Goal: Book appointment/travel/reservation

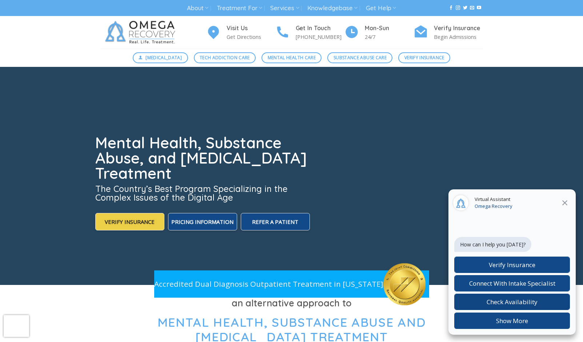
click at [519, 303] on span "Check Availability" at bounding box center [511, 302] width 51 height 8
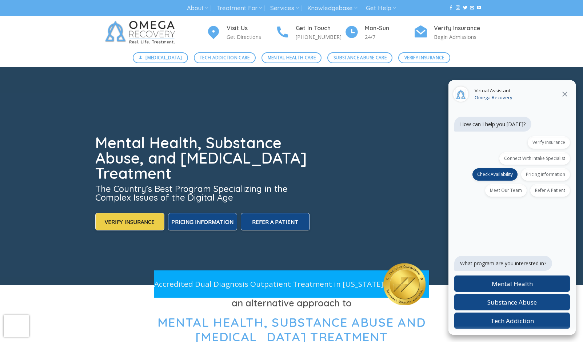
click at [518, 284] on span "Mental Health" at bounding box center [511, 284] width 41 height 8
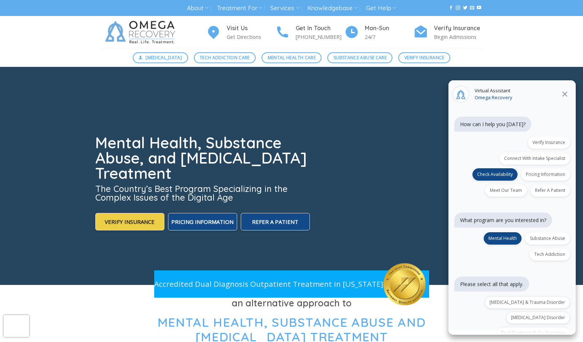
scroll to position [52, 0]
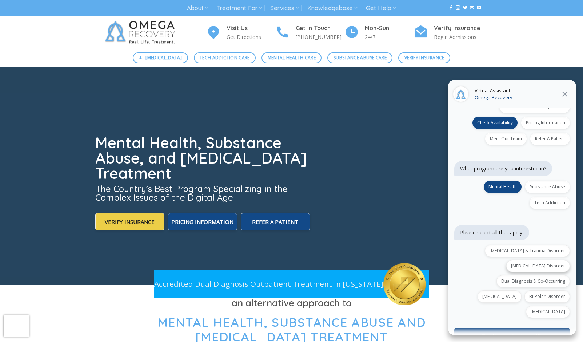
click at [551, 260] on div "Depression Disorder" at bounding box center [538, 266] width 64 height 12
click at [546, 290] on div "Bi-Polar Disorder" at bounding box center [546, 296] width 45 height 12
click at [545, 306] on div "Anxiety Disorder" at bounding box center [548, 312] width 44 height 12
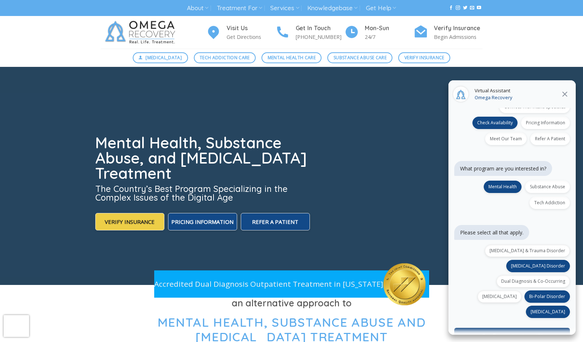
click at [518, 328] on button "Confirm selections (3)" at bounding box center [512, 336] width 116 height 16
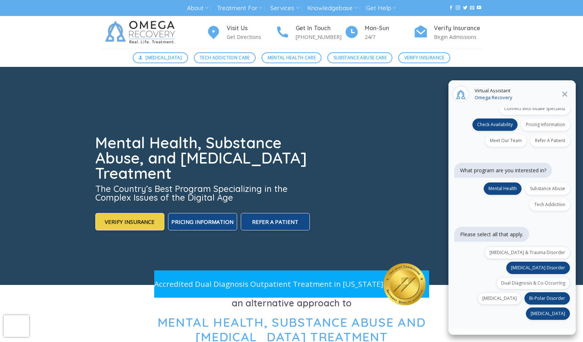
scroll to position [96, 0]
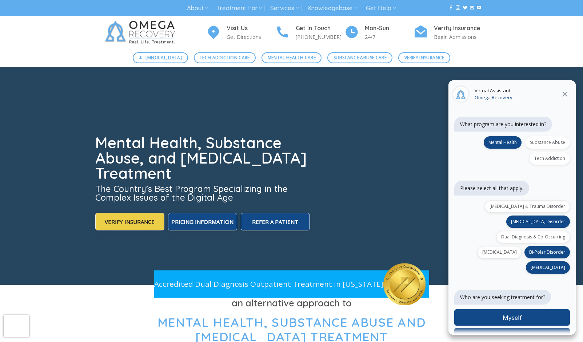
click at [518, 332] on span "Someone Else" at bounding box center [512, 336] width 40 height 8
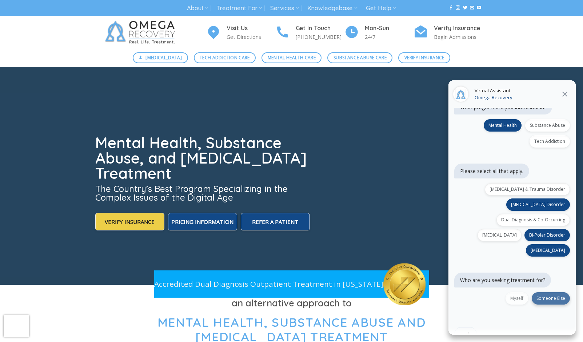
scroll to position [150, 0]
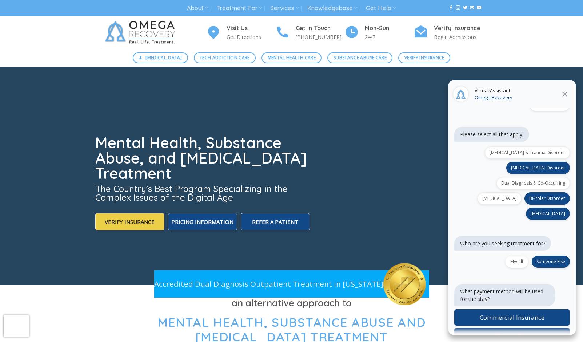
click at [518, 332] on span "Private Pay" at bounding box center [512, 336] width 32 height 8
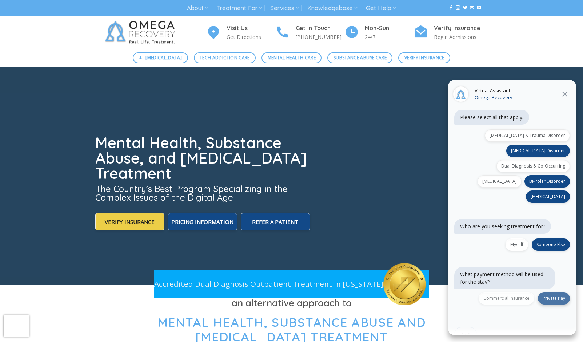
scroll to position [193, 0]
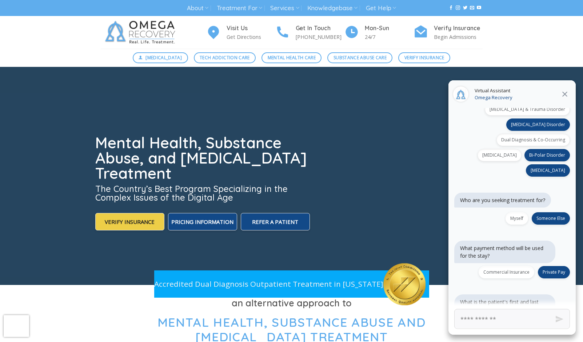
click at [563, 95] on icon "Close" at bounding box center [564, 94] width 9 height 9
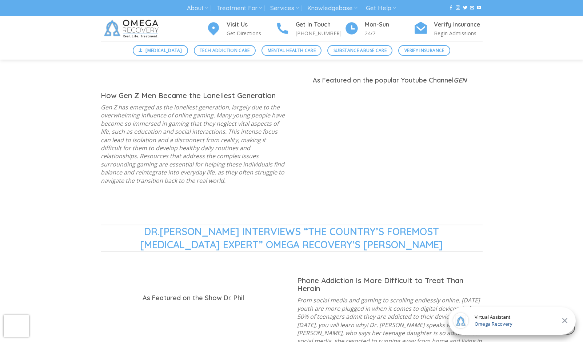
scroll to position [176, 0]
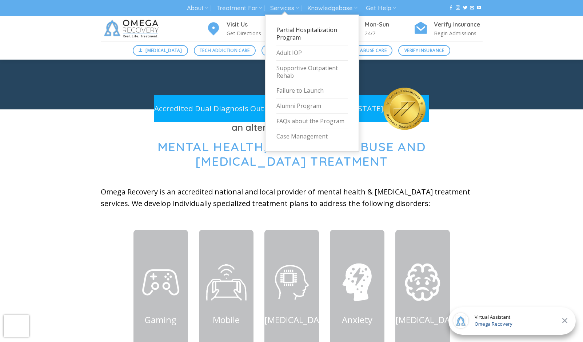
click at [287, 29] on link "Partial Hospitalization Program" at bounding box center [311, 34] width 71 height 23
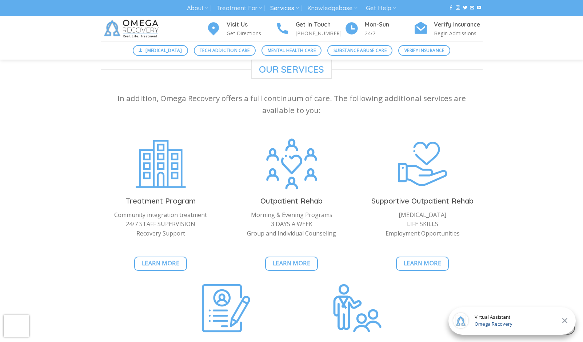
scroll to position [1506, 0]
